Goal: Task Accomplishment & Management: Manage account settings

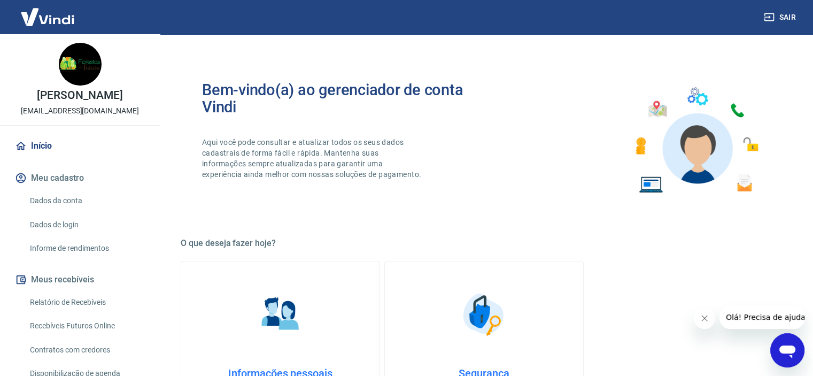
scroll to position [107, 0]
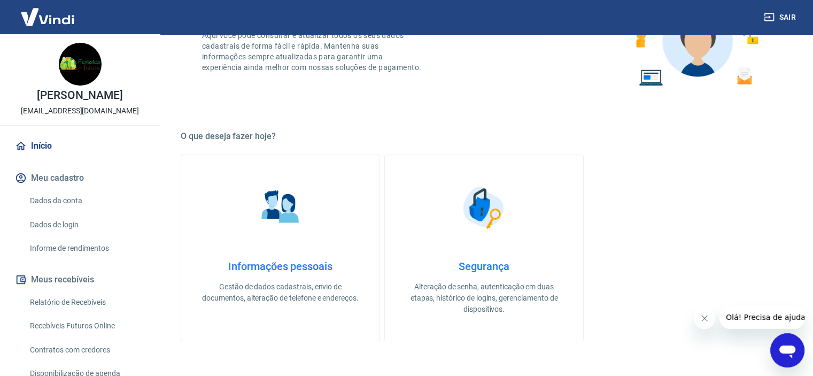
click at [97, 205] on link "Dados da conta" at bounding box center [86, 201] width 121 height 22
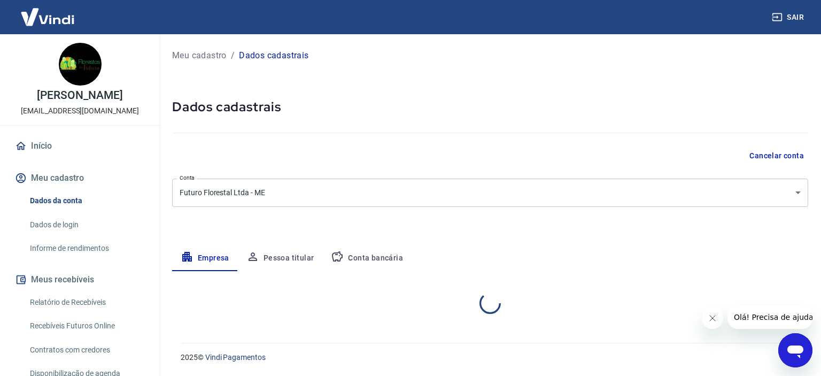
select select "SP"
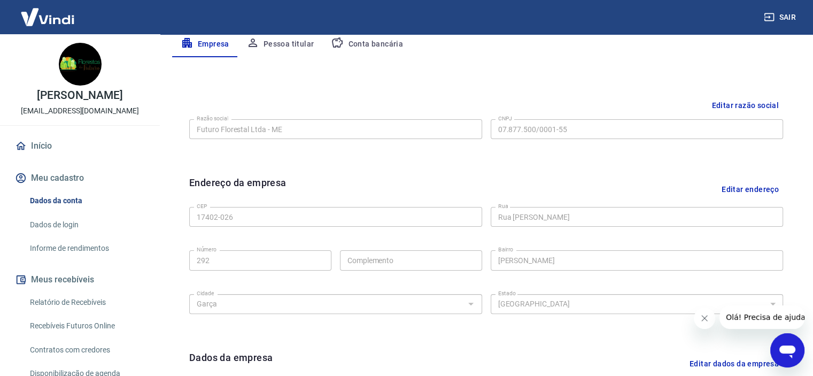
scroll to position [267, 0]
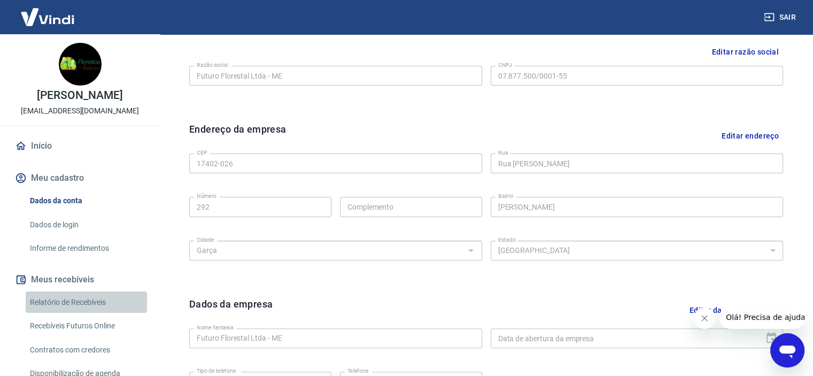
click at [92, 310] on link "Relatório de Recebíveis" at bounding box center [86, 302] width 121 height 22
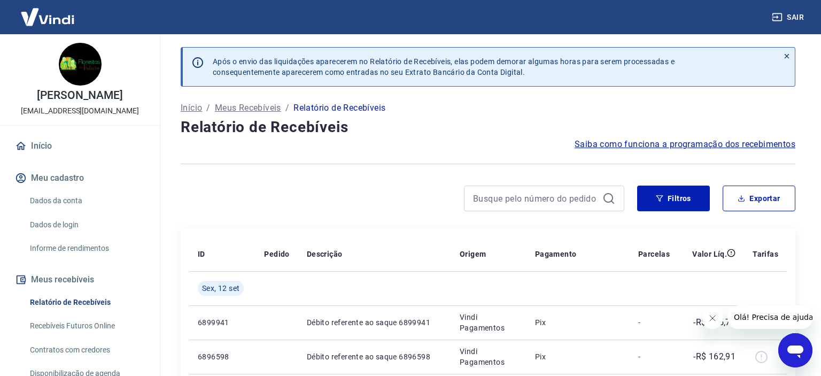
click at [90, 321] on link "Recebíveis Futuros Online" at bounding box center [86, 326] width 121 height 22
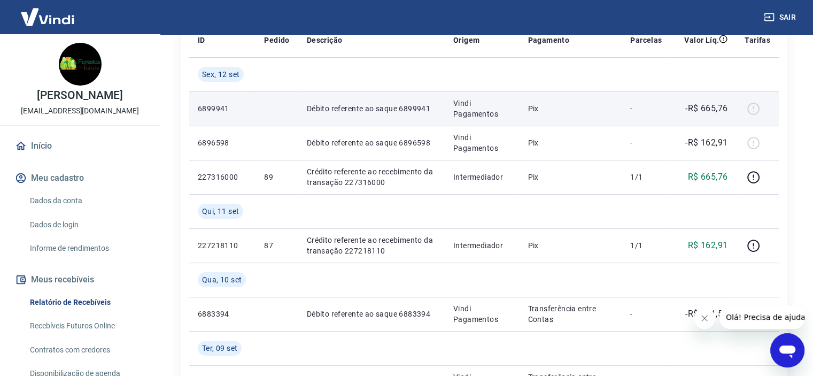
scroll to position [267, 0]
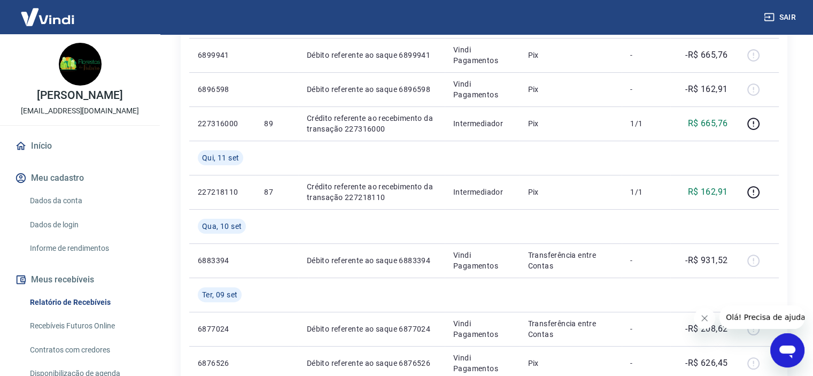
click at [703, 318] on icon "Fechar mensagem da empresa" at bounding box center [705, 318] width 9 height 9
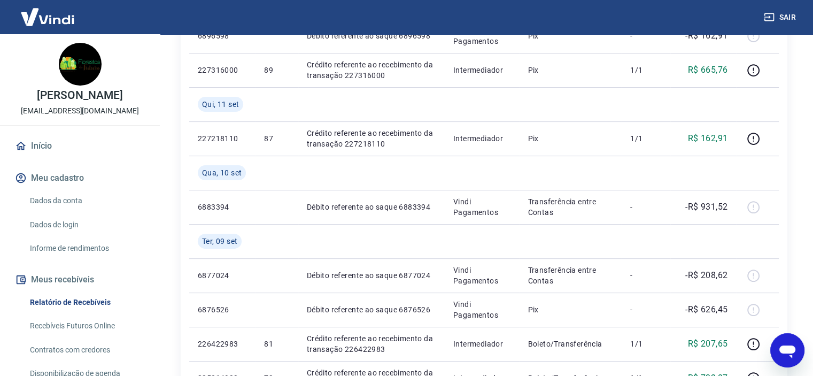
scroll to position [374, 0]
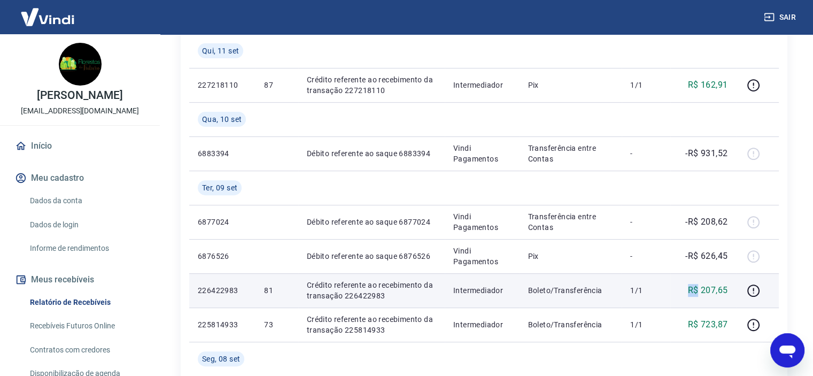
drag, startPoint x: 691, startPoint y: 292, endPoint x: 699, endPoint y: 290, distance: 8.2
click at [699, 290] on p "R$ 207,65" at bounding box center [708, 290] width 40 height 13
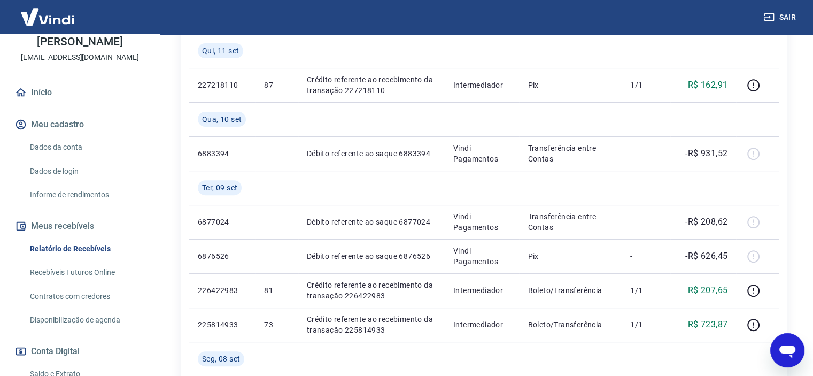
scroll to position [160, 0]
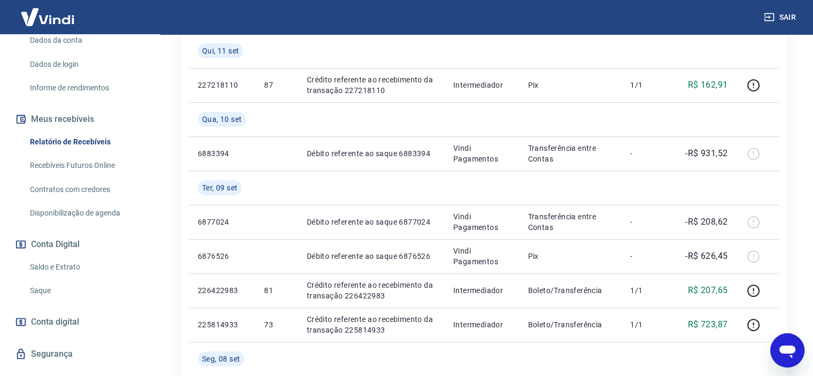
click at [82, 273] on link "Saldo e Extrato" at bounding box center [86, 267] width 121 height 22
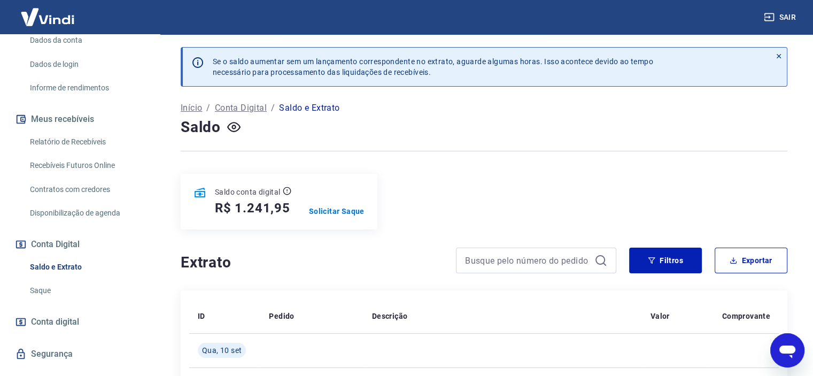
scroll to position [53, 0]
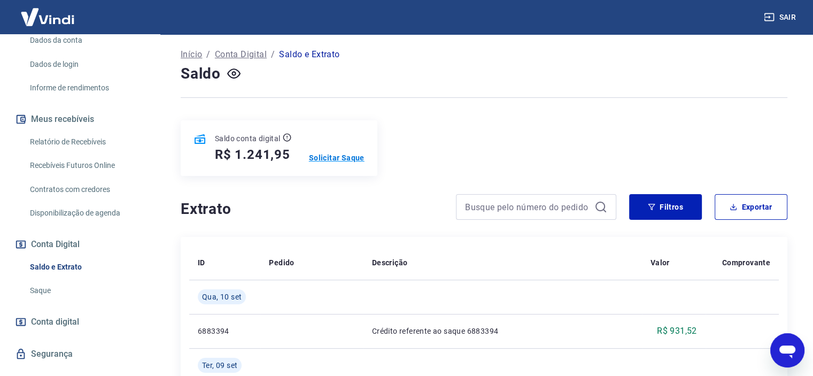
click at [332, 158] on p "Solicitar Saque" at bounding box center [337, 157] width 56 height 11
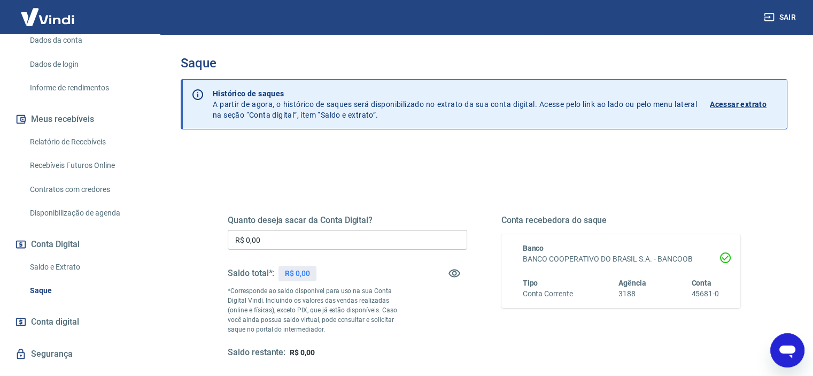
scroll to position [53, 0]
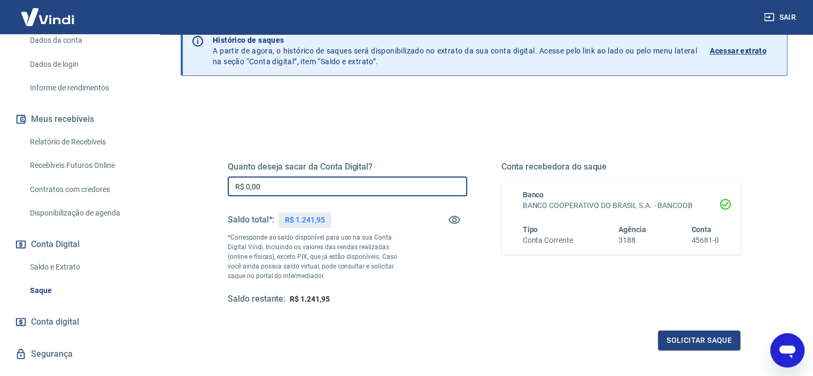
click at [302, 187] on input "R$ 0,00" at bounding box center [348, 186] width 240 height 20
click at [721, 344] on button "Solicitar saque" at bounding box center [699, 340] width 82 height 20
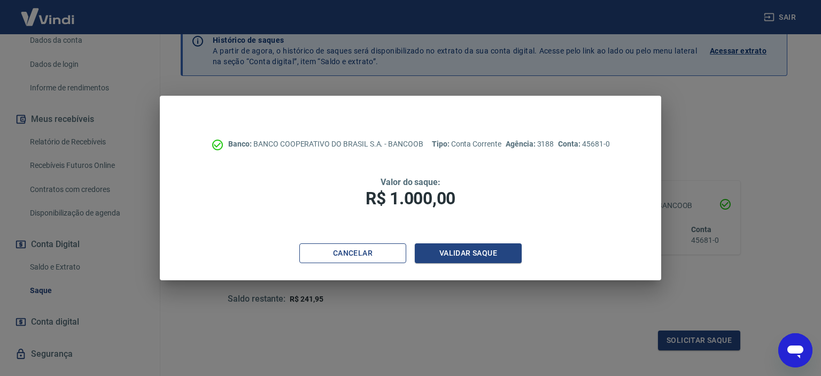
click at [367, 253] on button "Cancelar" at bounding box center [352, 253] width 107 height 20
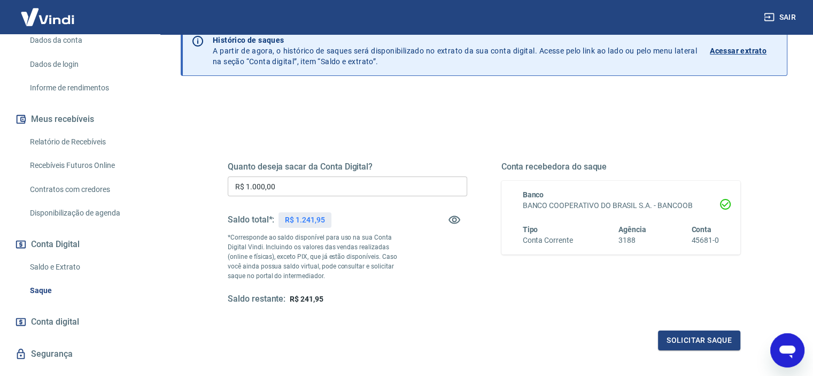
click at [276, 188] on input "R$ 1.000,00" at bounding box center [348, 186] width 240 height 20
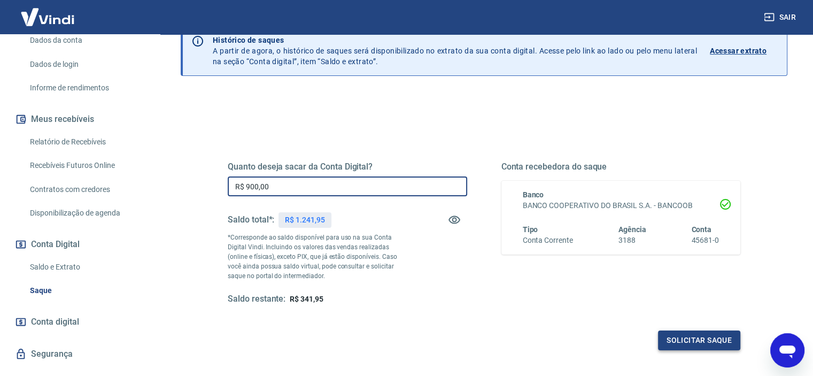
type input "R$ 900,00"
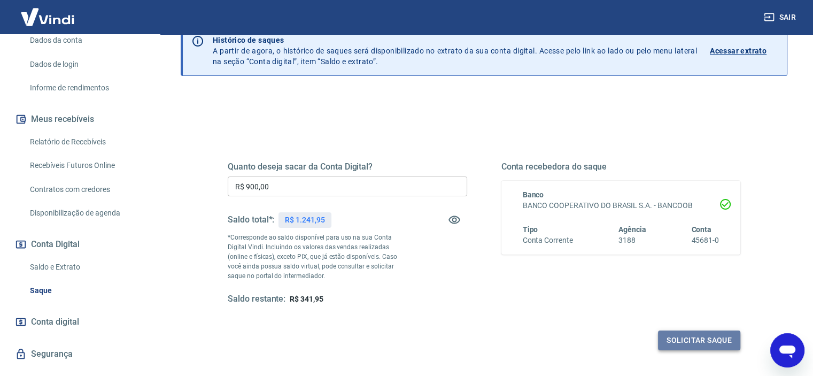
click at [719, 342] on button "Solicitar saque" at bounding box center [699, 340] width 82 height 20
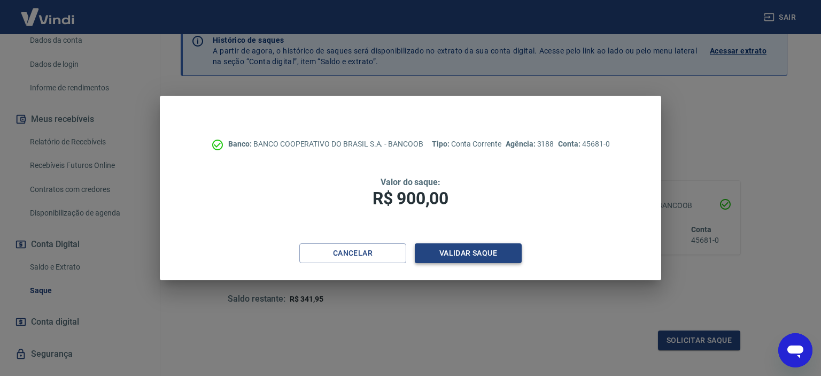
click at [472, 250] on button "Validar saque" at bounding box center [468, 253] width 107 height 20
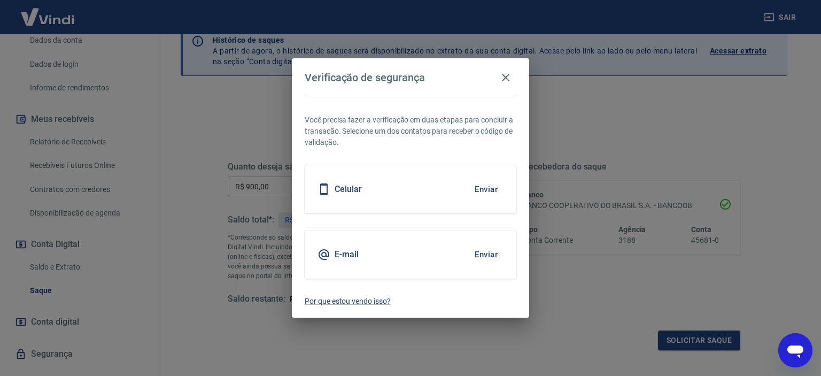
click at [486, 195] on button "Enviar" at bounding box center [486, 189] width 35 height 22
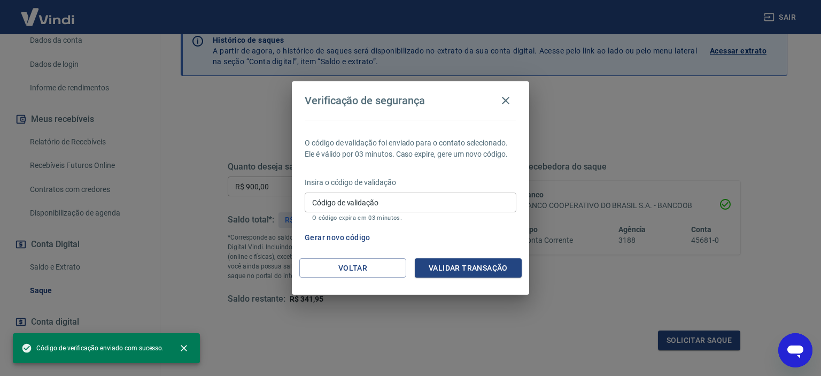
click at [453, 206] on input "Código de validação" at bounding box center [411, 203] width 212 height 20
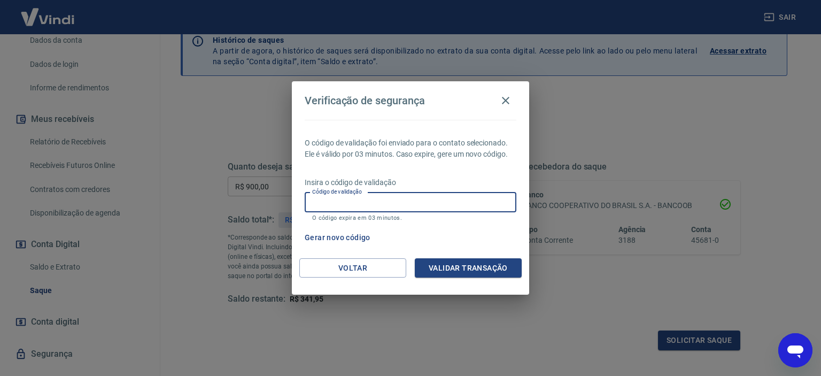
click at [424, 204] on input "Código de validação" at bounding box center [411, 203] width 212 height 20
click at [468, 240] on div "Gerar novo código" at bounding box center [409, 238] width 216 height 20
click at [316, 237] on button "Gerar novo código" at bounding box center [338, 238] width 74 height 20
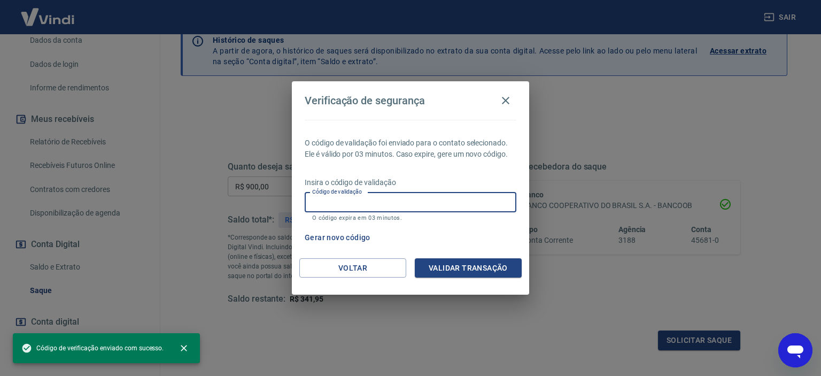
click at [381, 203] on input "Código de validação" at bounding box center [411, 203] width 212 height 20
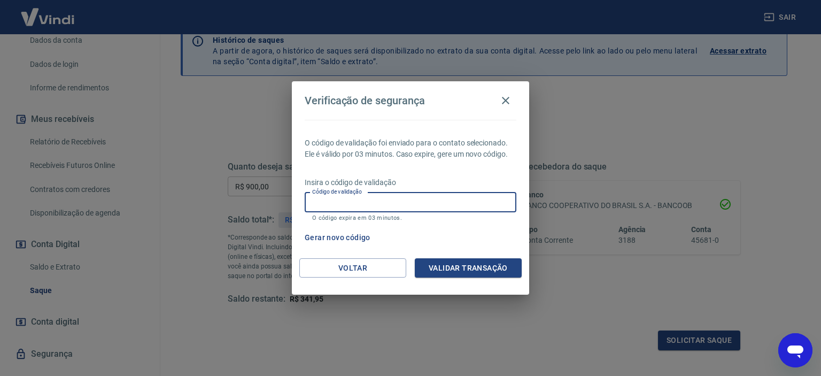
click at [452, 235] on div "Gerar novo código" at bounding box center [409, 238] width 216 height 20
click at [349, 240] on button "Gerar novo código" at bounding box center [338, 238] width 74 height 20
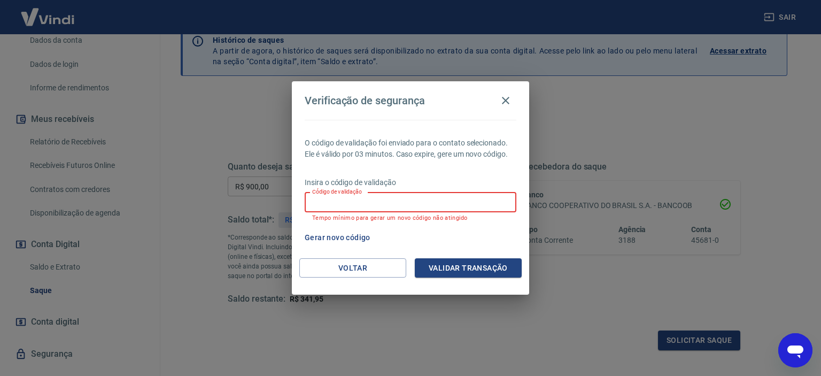
click at [385, 198] on input "Código de validação" at bounding box center [411, 203] width 212 height 20
click at [392, 273] on button "Voltar" at bounding box center [352, 268] width 107 height 20
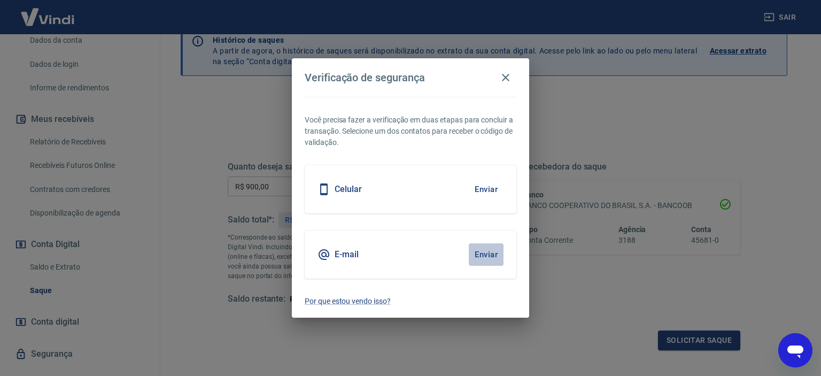
click at [485, 252] on button "Enviar" at bounding box center [486, 254] width 35 height 22
click at [507, 79] on icon "button" at bounding box center [505, 77] width 7 height 7
